Goal: Information Seeking & Learning: Compare options

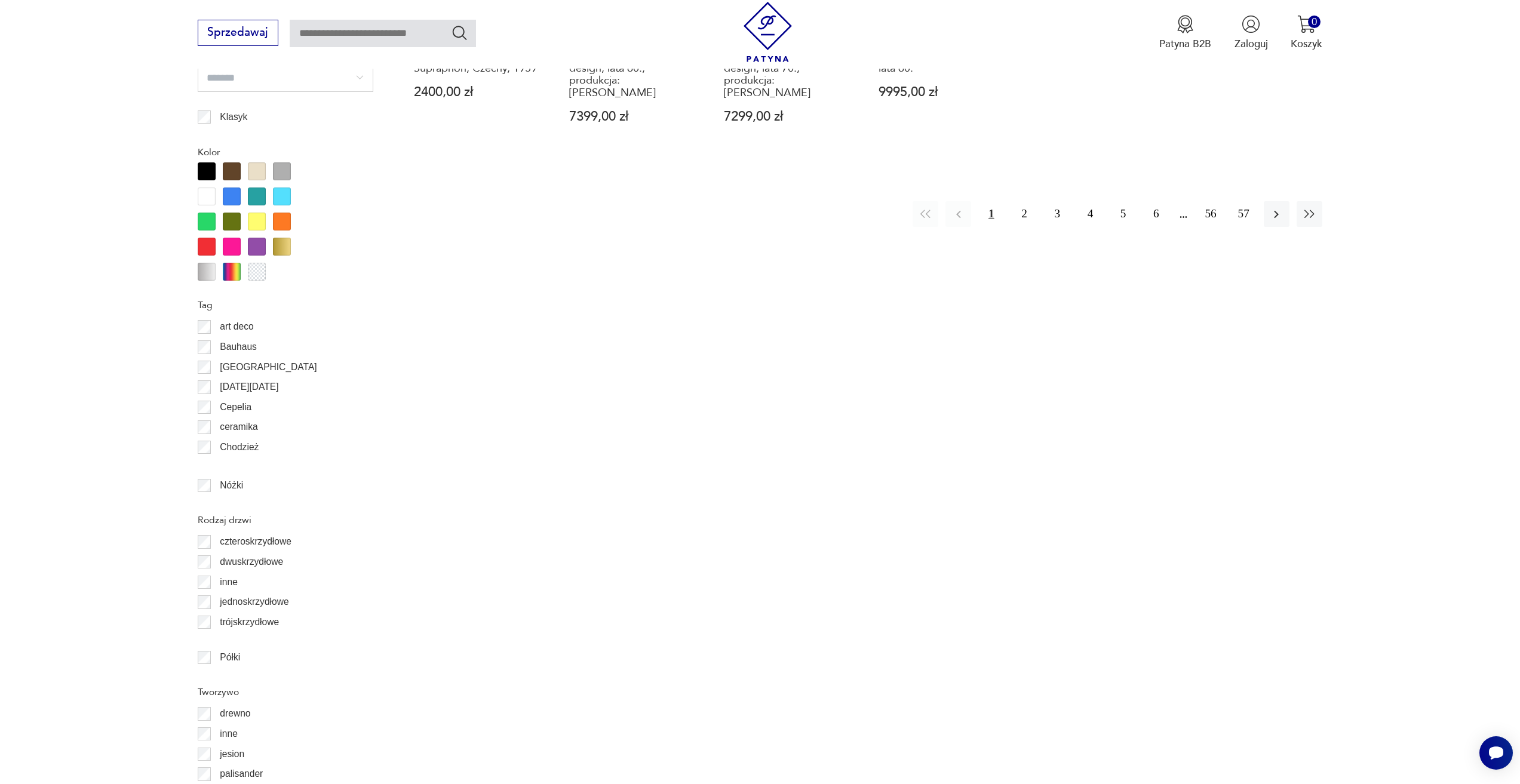
scroll to position [1489, 0]
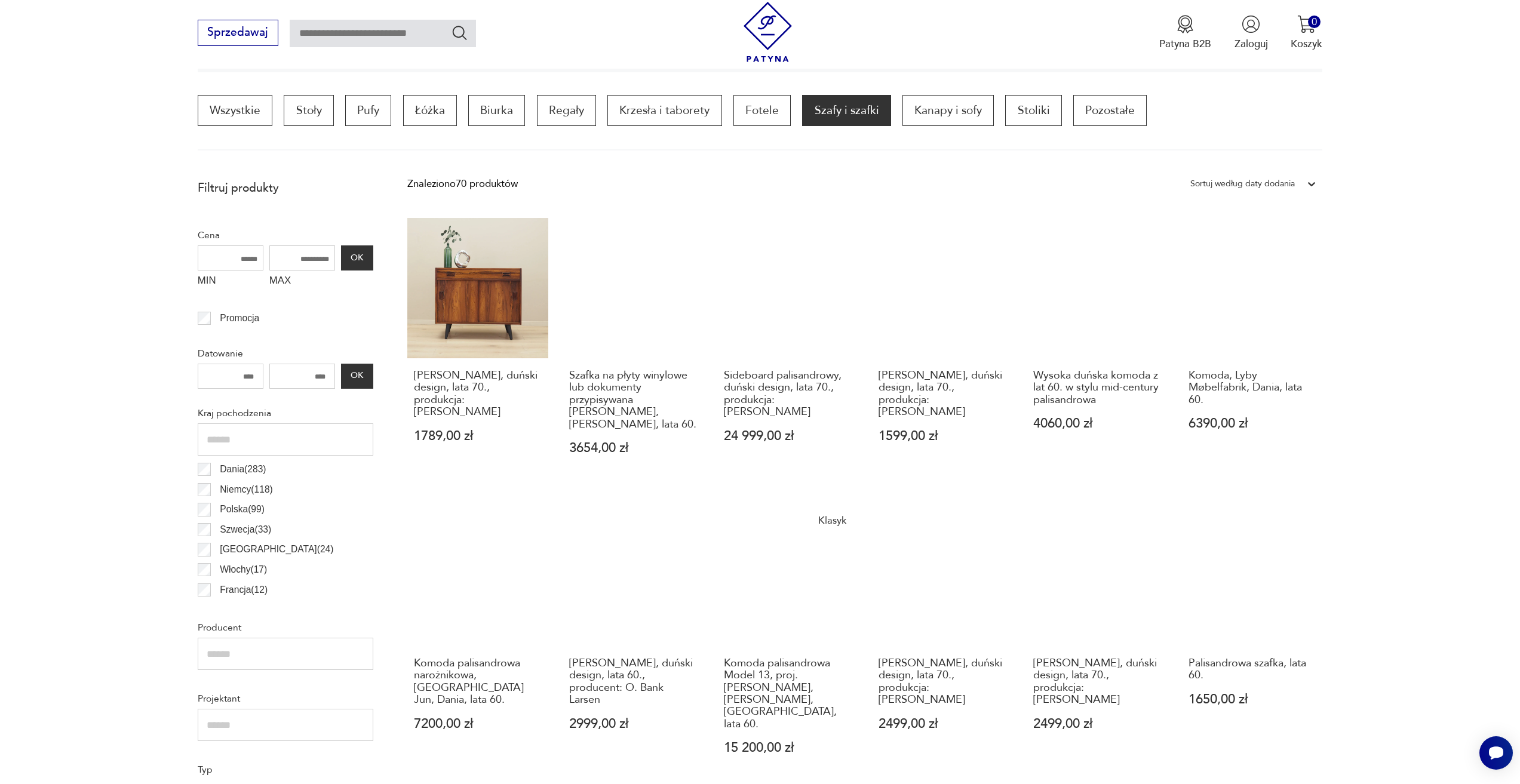
scroll to position [362, 0]
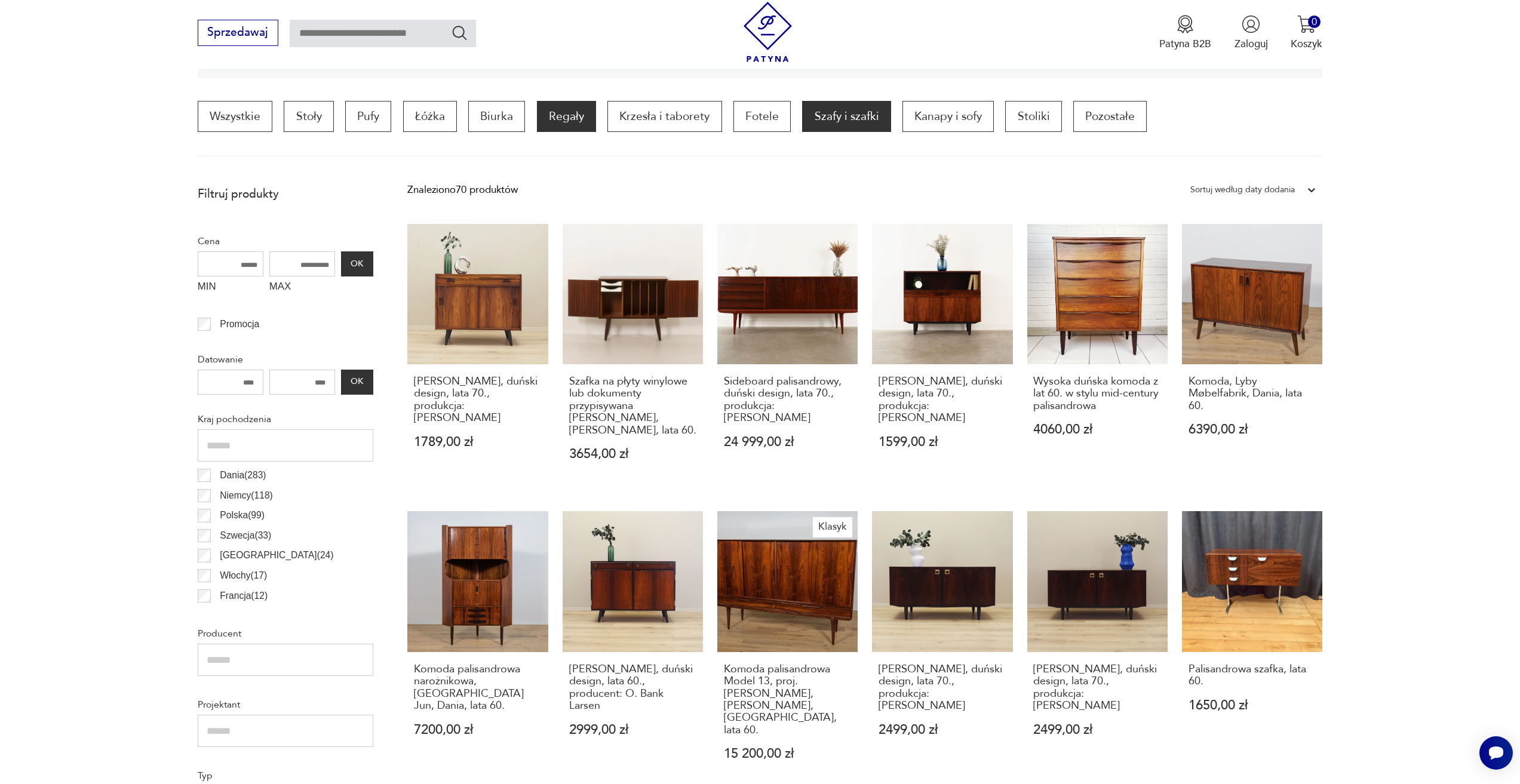
click at [552, 116] on p "Regały" at bounding box center [567, 116] width 59 height 31
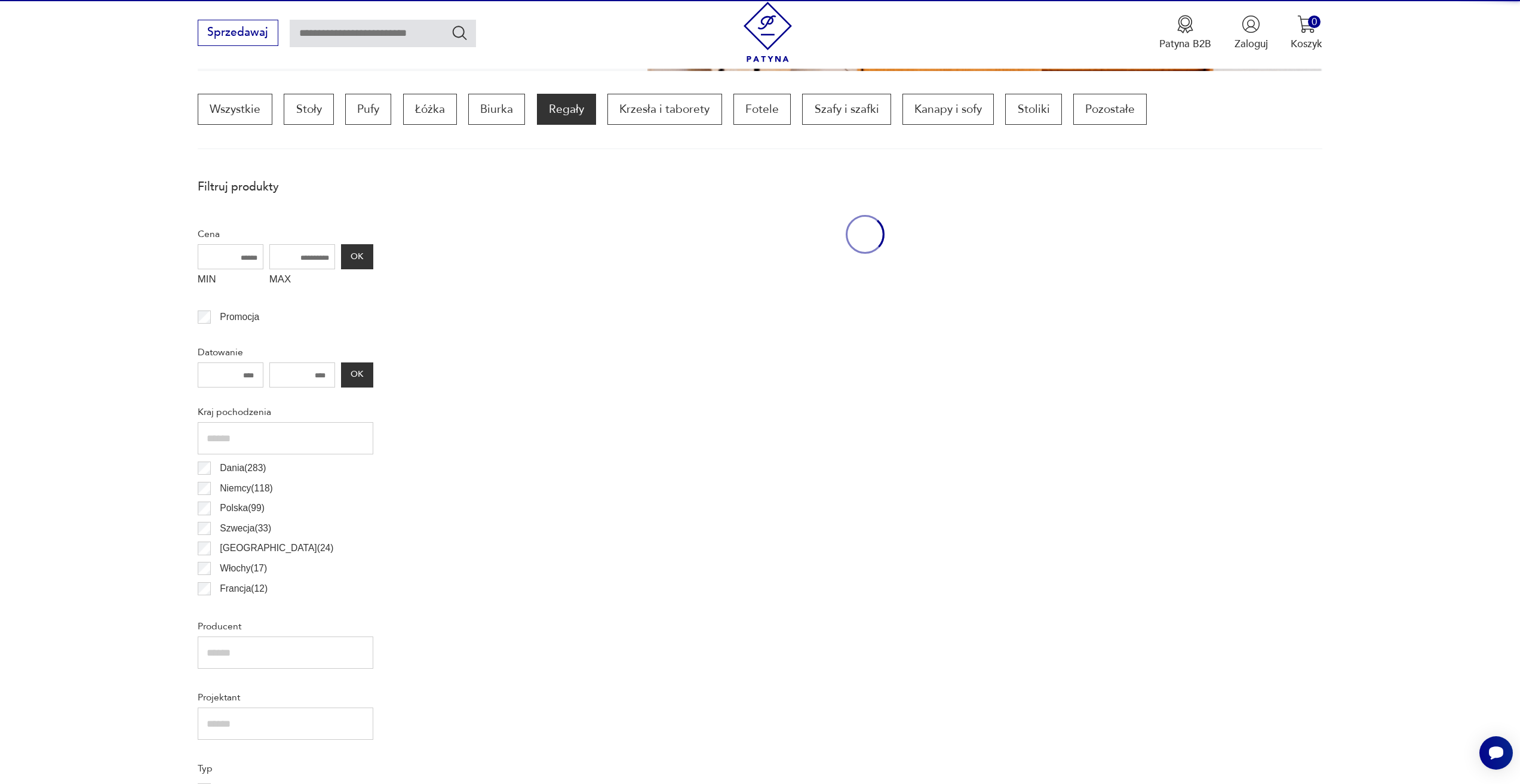
scroll to position [355, 0]
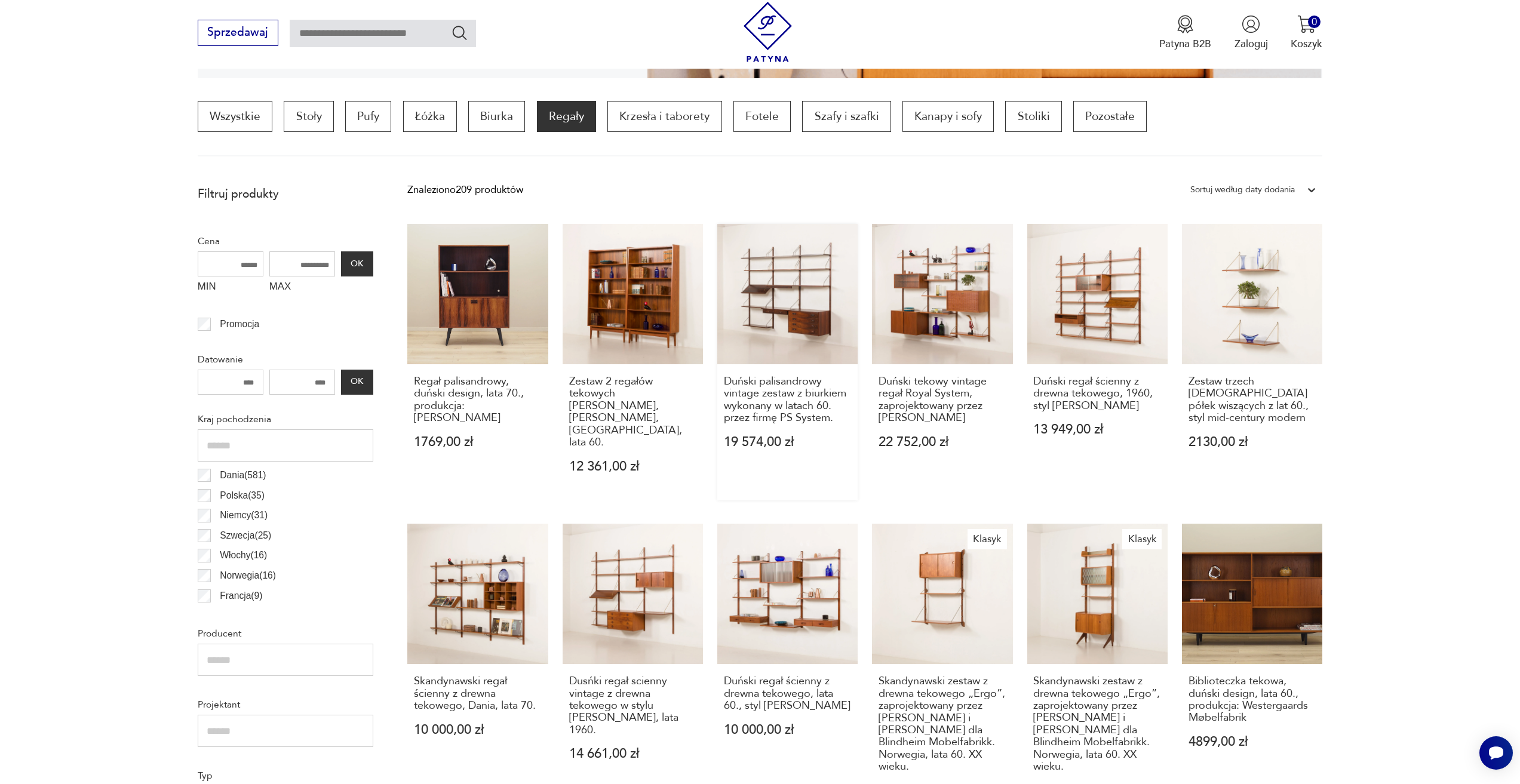
click at [764, 317] on link "Duński palisandrowy vintage zestaw z biurkiem wykonany w latach 60. przez firmę…" at bounding box center [787, 363] width 140 height 277
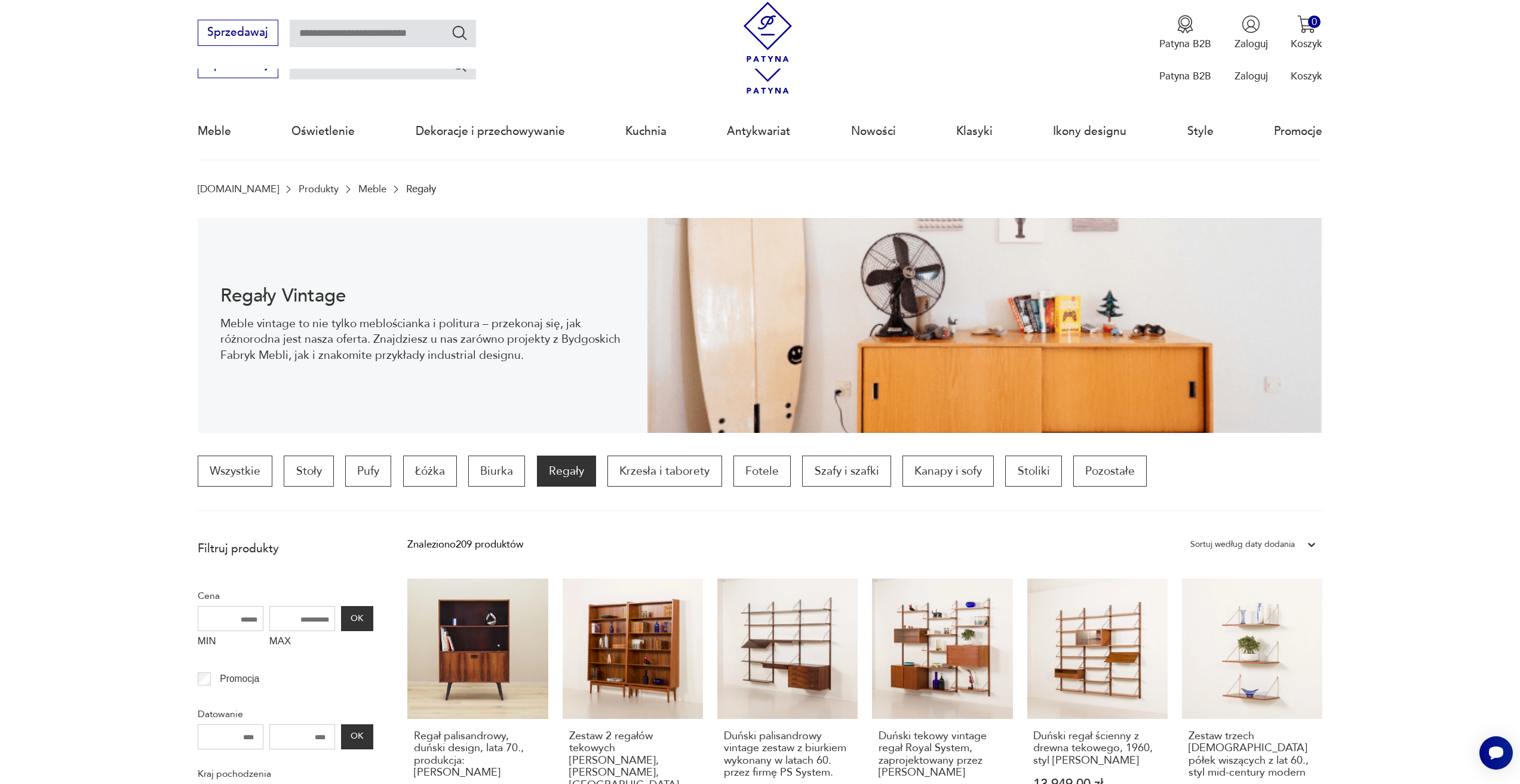
scroll to position [417, 0]
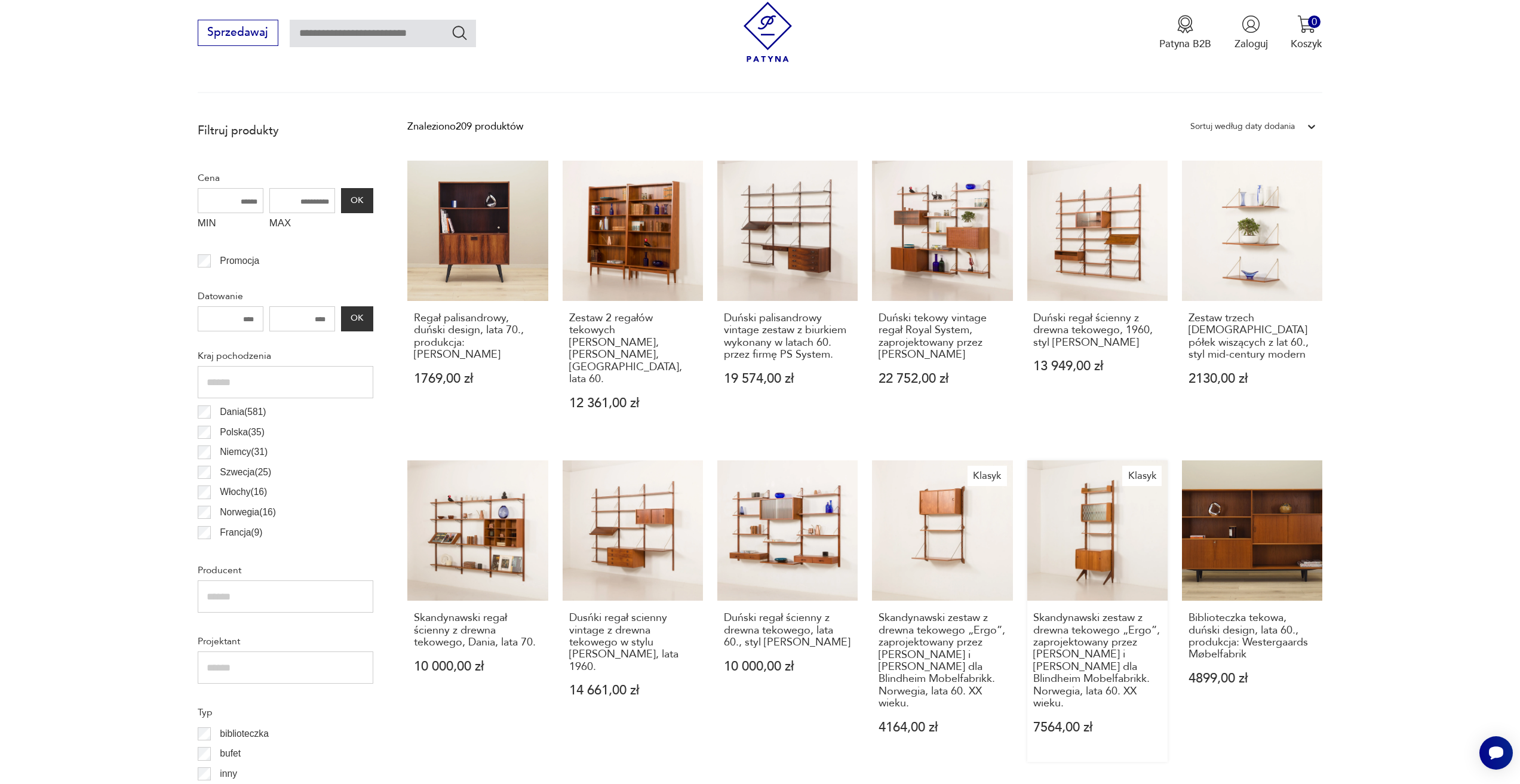
click at [1092, 477] on link "Klasyk Skandynawski zestaw z drewna tekowego „Ergo”, zaprojektowany przez [PERS…" at bounding box center [1098, 611] width 140 height 301
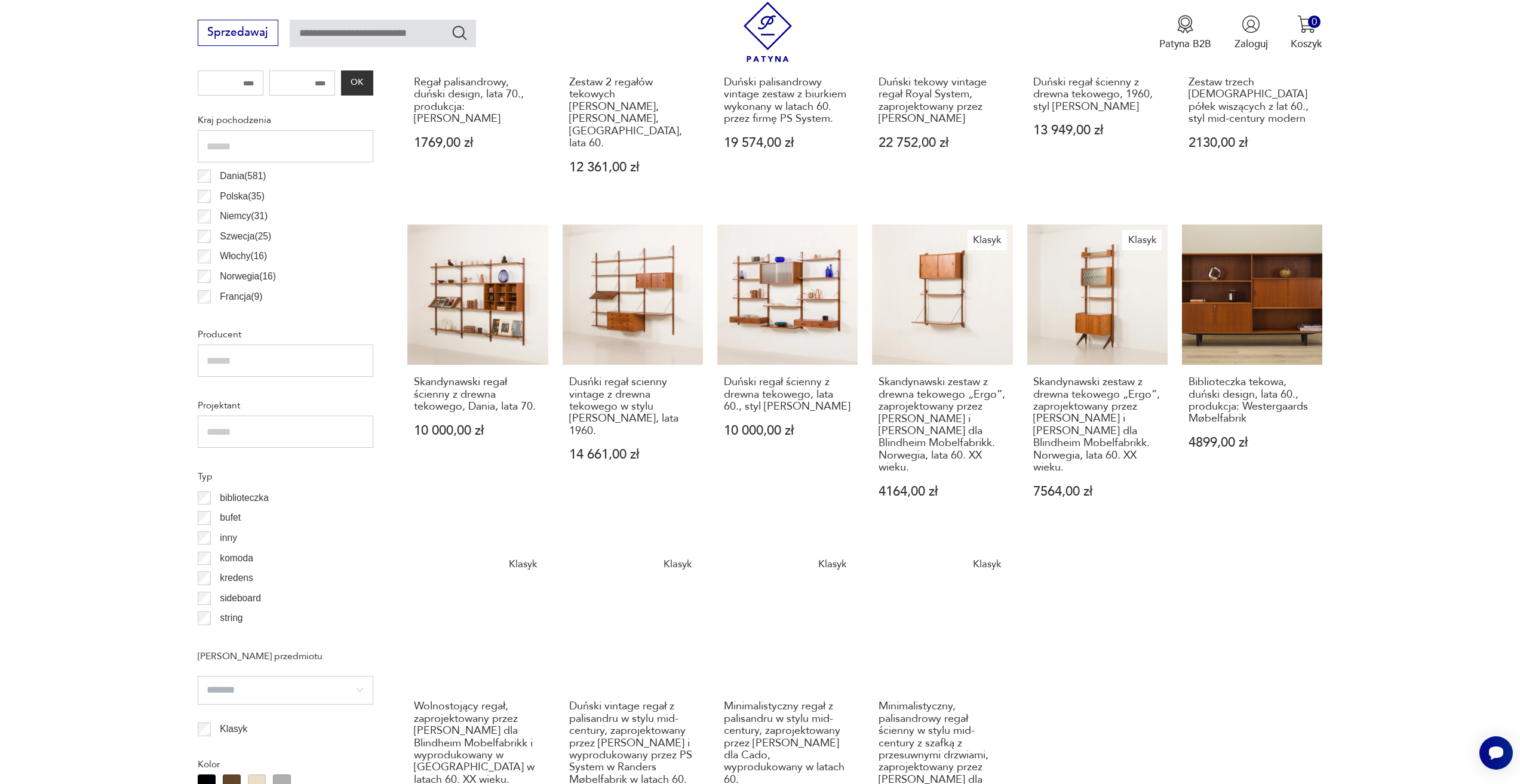
scroll to position [836, 0]
